Goal: Check status

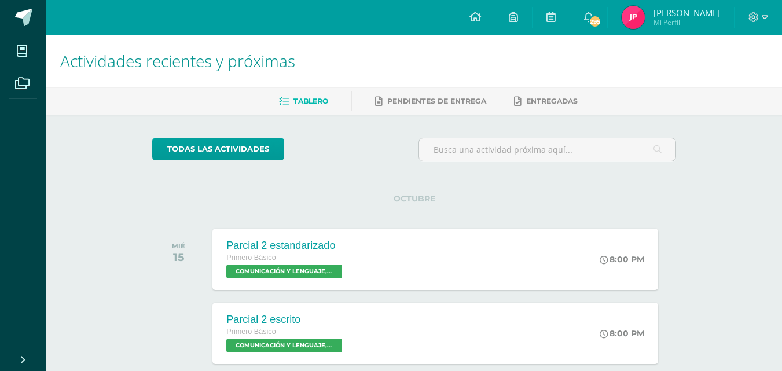
click at [640, 16] on img at bounding box center [633, 17] width 23 height 23
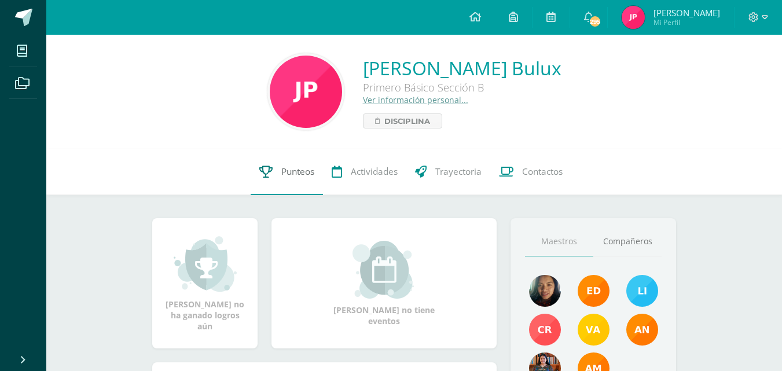
click at [271, 170] on link "Punteos" at bounding box center [287, 172] width 72 height 46
